Goal: Transaction & Acquisition: Purchase product/service

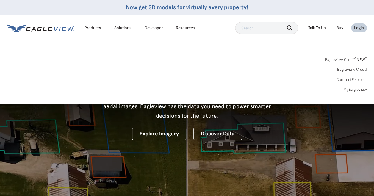
click at [352, 91] on link "MyEagleview" at bounding box center [355, 89] width 24 height 5
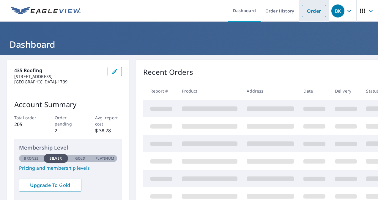
click at [310, 11] on link "Order" at bounding box center [314, 11] width 24 height 12
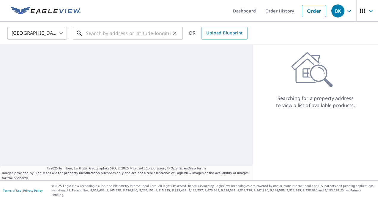
click at [132, 36] on input "text" at bounding box center [128, 33] width 85 height 17
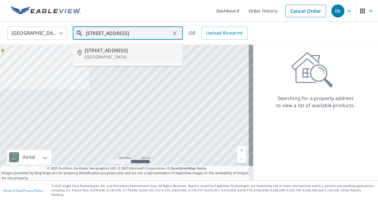
click at [111, 52] on span "11904 Mohawk Rd" at bounding box center [131, 50] width 93 height 7
type input "11904 Mohawk Rd Leawood, KS 66209"
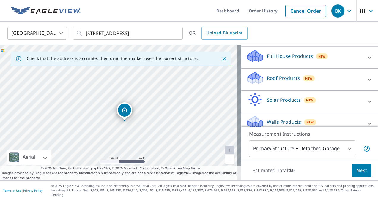
scroll to position [62, 0]
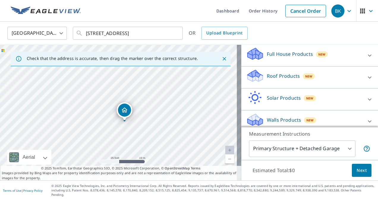
click at [281, 76] on p "Roof Products" at bounding box center [283, 76] width 33 height 7
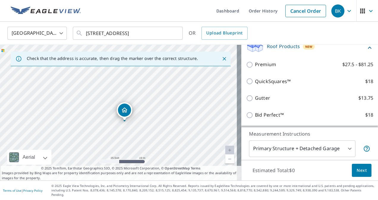
scroll to position [93, 0]
click at [264, 112] on p "Bid Perfect™" at bounding box center [269, 113] width 29 height 7
click at [255, 112] on input "Bid Perfect™ $18" at bounding box center [250, 114] width 9 height 7
checkbox input "true"
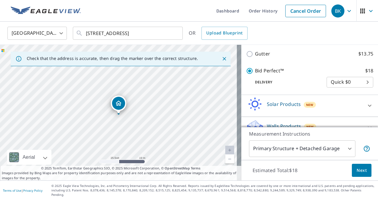
scroll to position [146, 0]
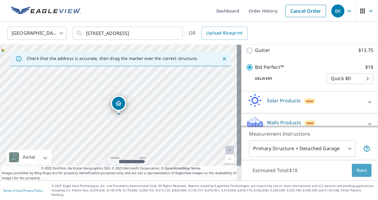
click at [362, 175] on span "Next" at bounding box center [362, 170] width 10 height 7
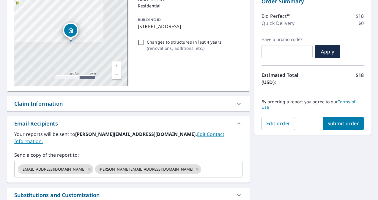
scroll to position [77, 0]
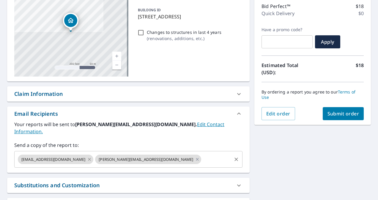
click at [88, 158] on icon at bounding box center [89, 159] width 3 height 3
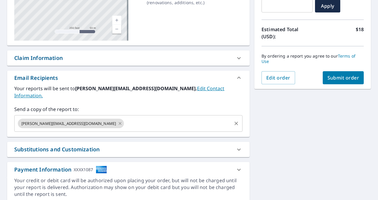
scroll to position [101, 0]
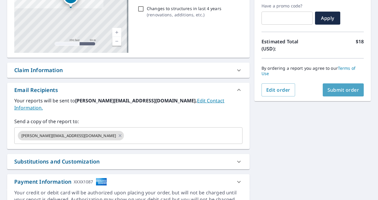
click at [336, 95] on button "Submit order" at bounding box center [343, 90] width 41 height 13
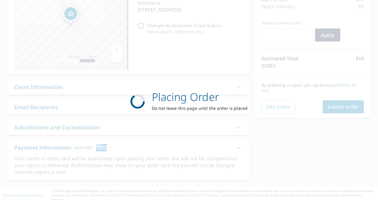
scroll to position [84, 0]
